Goal: Task Accomplishment & Management: Complete application form

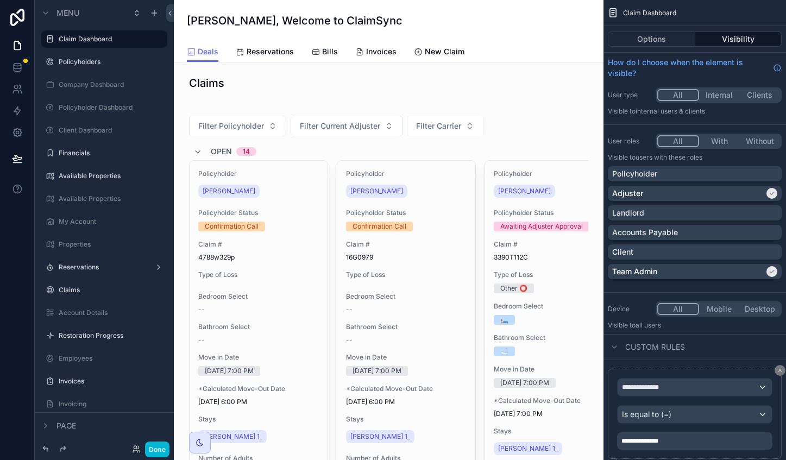
click at [495, 51] on div "Deals Reservations Bills Invoices New Claim" at bounding box center [389, 51] width 404 height 21
click at [152, 445] on button "Done" at bounding box center [157, 450] width 24 height 16
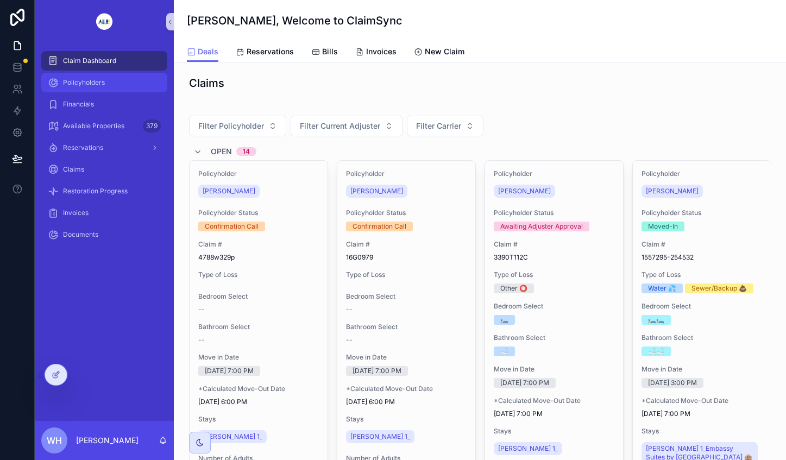
click at [84, 82] on span "Policyholders" at bounding box center [84, 82] width 42 height 9
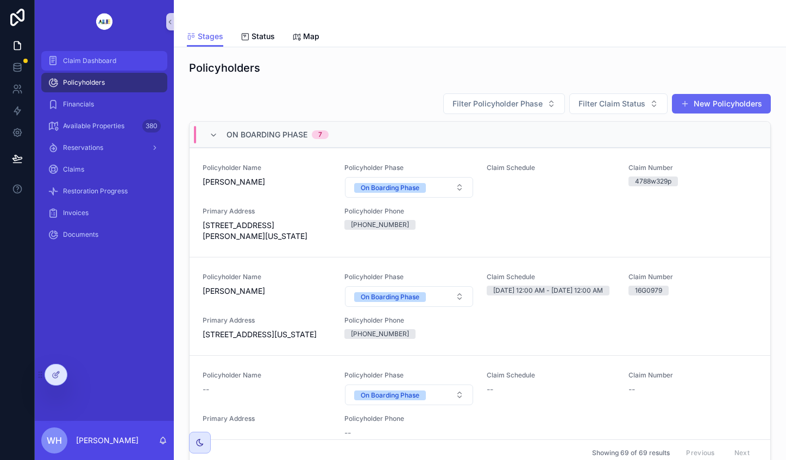
click at [104, 61] on span "Claim Dashboard" at bounding box center [89, 60] width 53 height 9
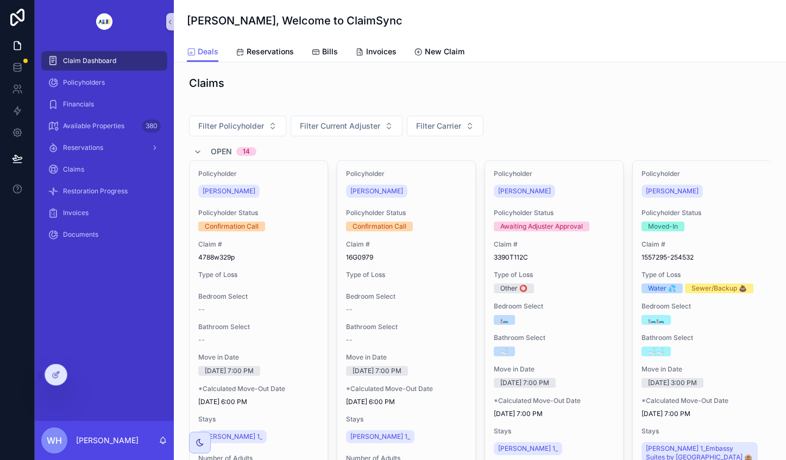
click at [59, 369] on div at bounding box center [56, 374] width 22 height 21
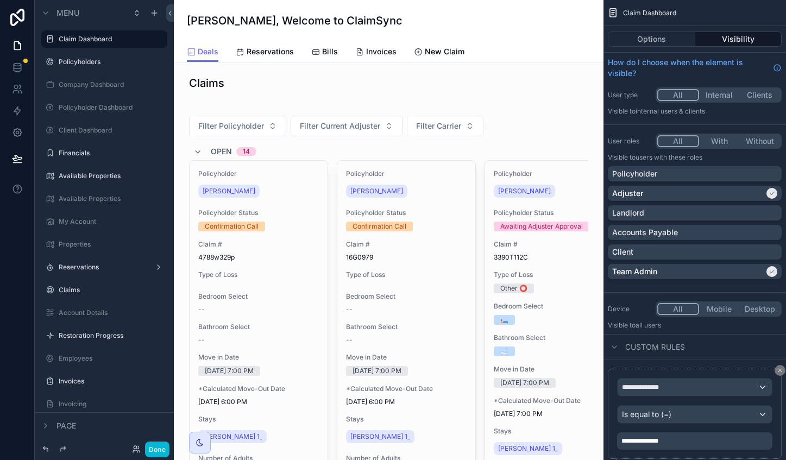
drag, startPoint x: 440, startPoint y: 54, endPoint x: 432, endPoint y: 92, distance: 39.4
click at [459, 54] on span "New Claim" at bounding box center [445, 51] width 40 height 11
